Goal: Find specific page/section: Find specific page/section

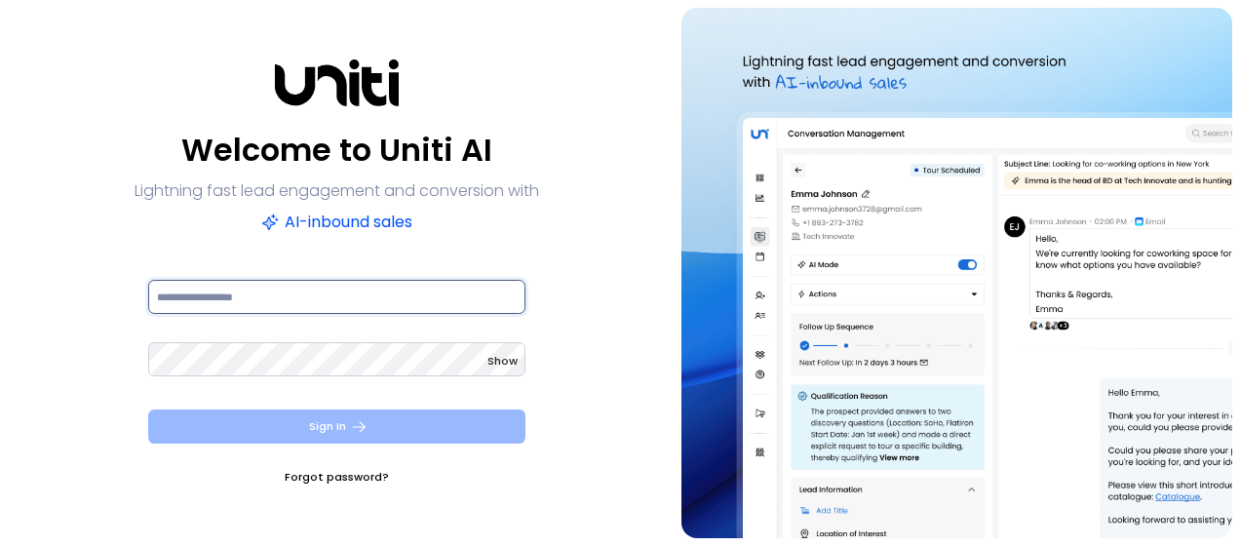
type input "**********"
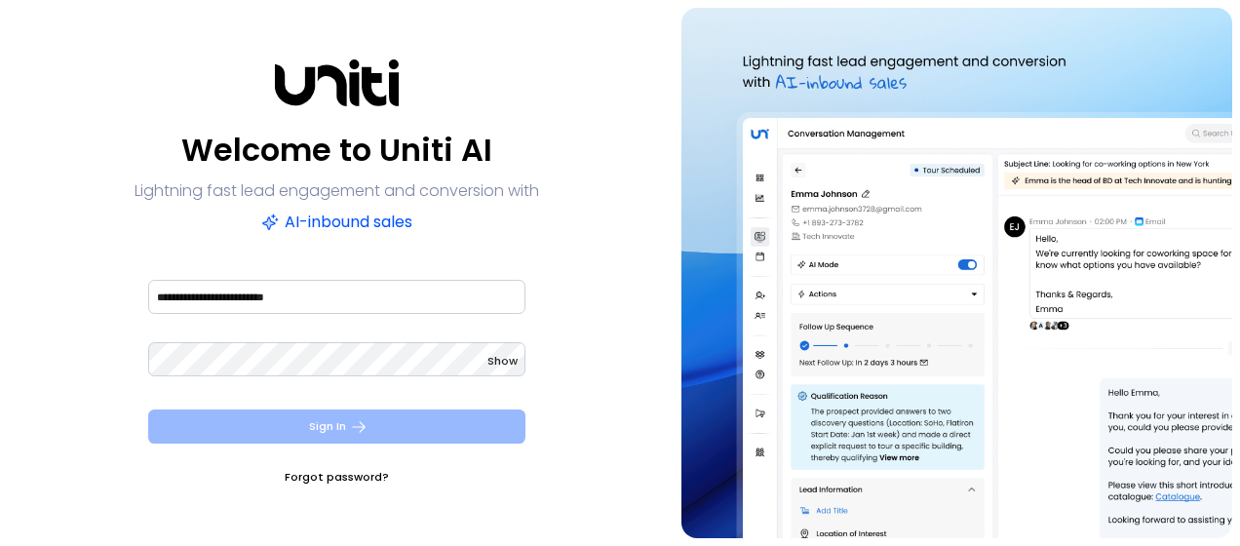
click at [357, 421] on icon "submit" at bounding box center [359, 427] width 18 height 18
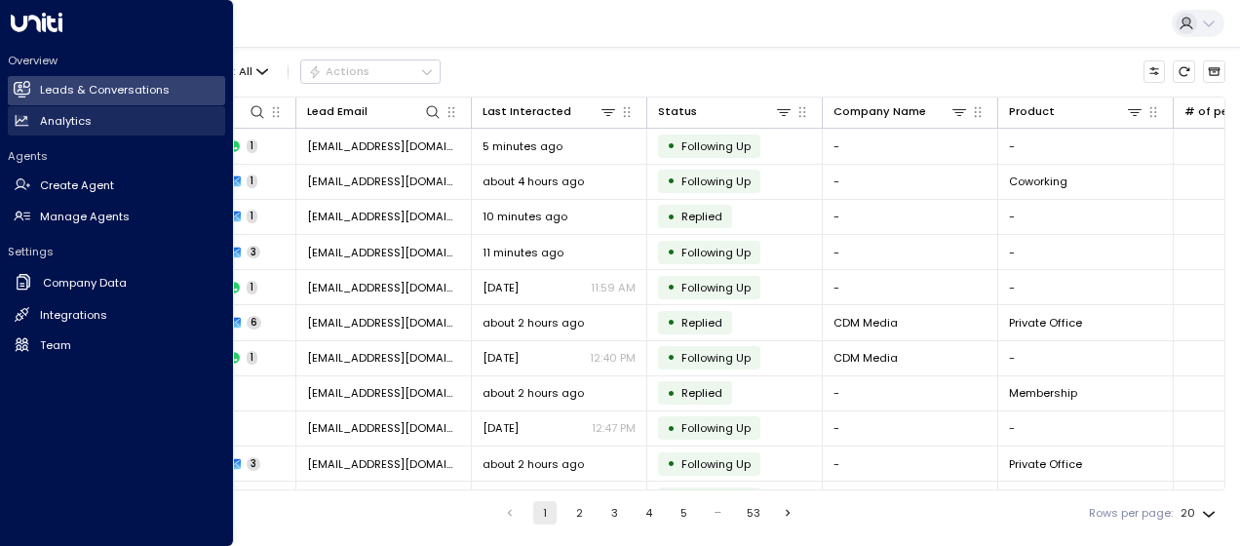
click at [61, 116] on h2 "Analytics" at bounding box center [66, 121] width 52 height 17
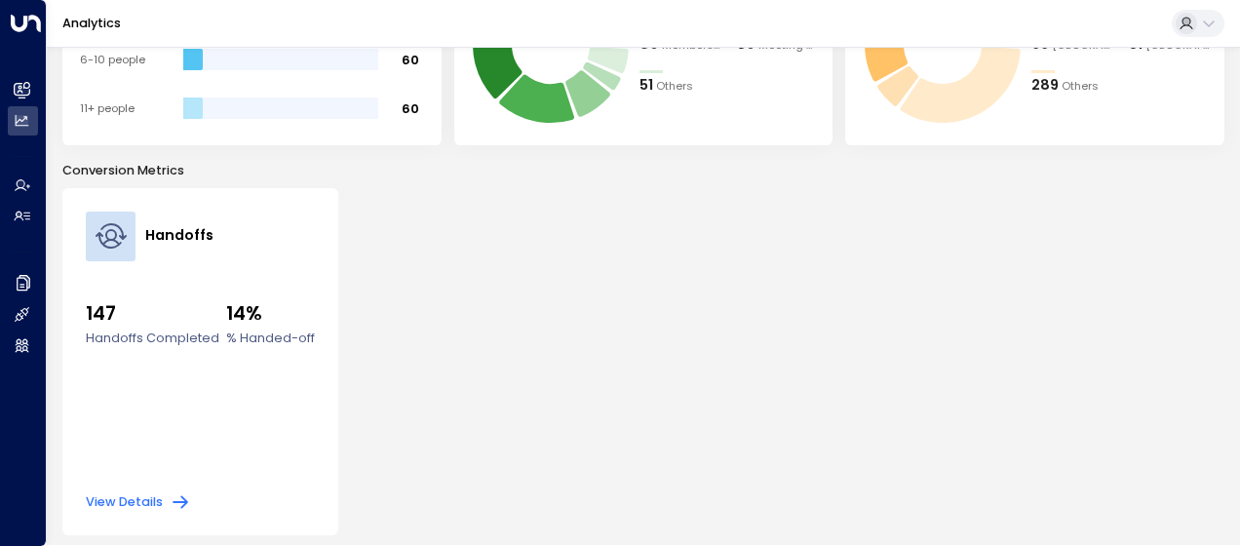
scroll to position [481, 0]
click at [166, 497] on button "View Details" at bounding box center [138, 501] width 104 height 19
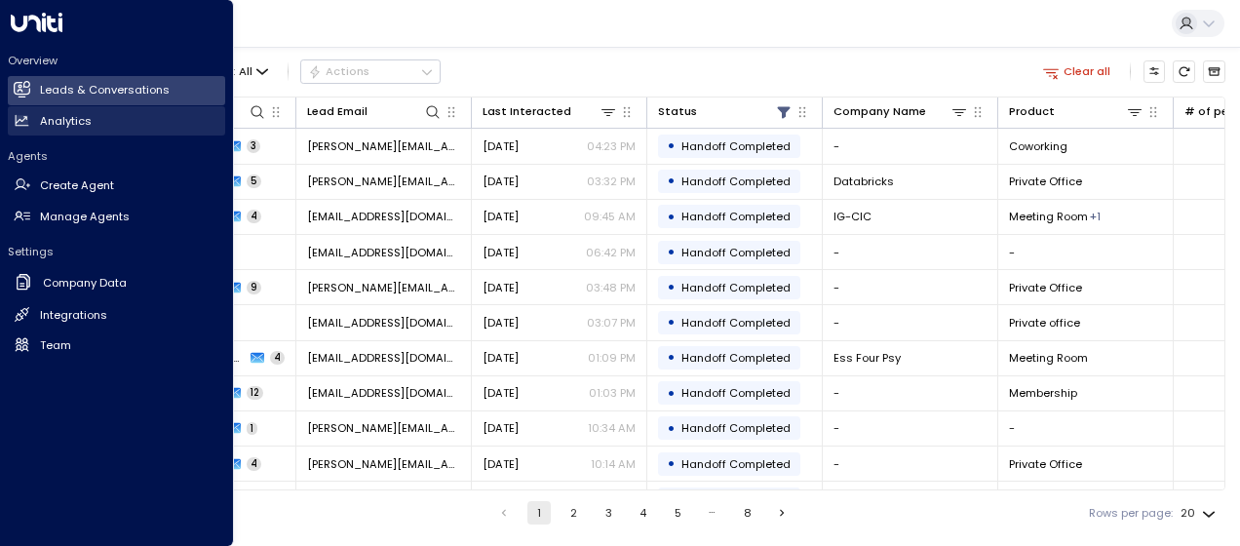
click at [57, 116] on h2 "Analytics" at bounding box center [66, 121] width 52 height 17
